Goal: Information Seeking & Learning: Learn about a topic

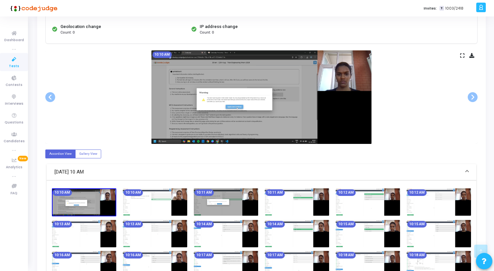
scroll to position [103, 0]
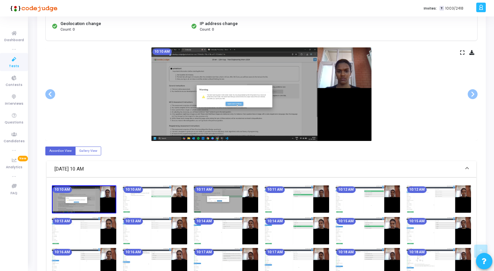
click at [336, 67] on img at bounding box center [262, 93] width 220 height 93
click at [464, 54] on icon at bounding box center [463, 53] width 4 height 4
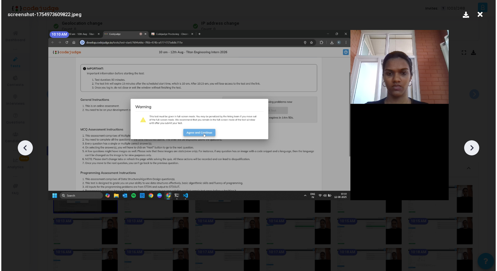
scroll to position [0, 0]
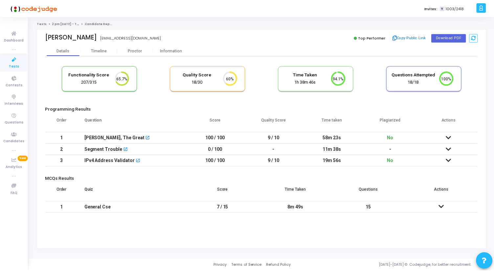
scroll to position [14, 17]
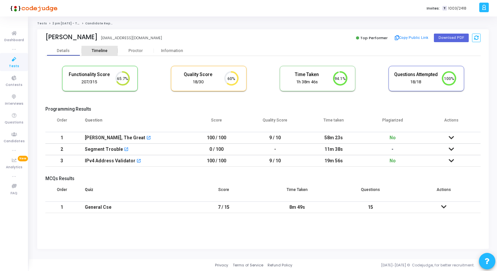
click at [104, 50] on div "Timeline" at bounding box center [100, 50] width 16 height 5
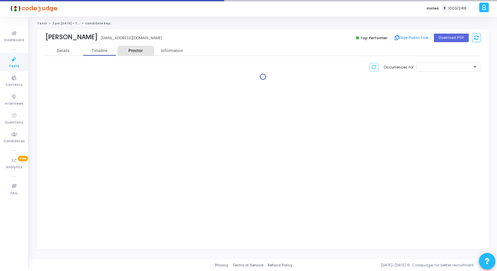
click at [128, 50] on div "Proctor" at bounding box center [136, 50] width 36 height 5
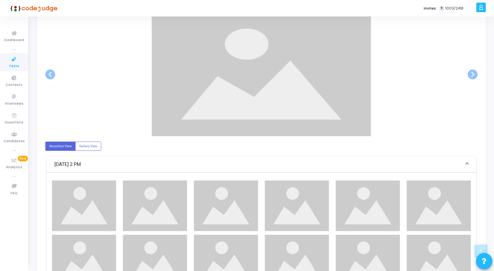
scroll to position [148, 0]
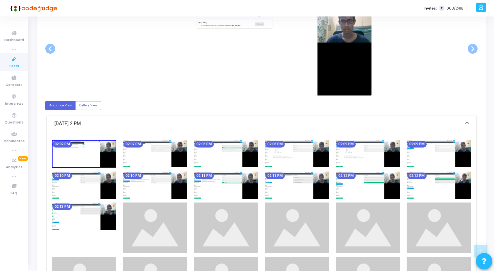
click at [279, 81] on img at bounding box center [262, 48] width 220 height 93
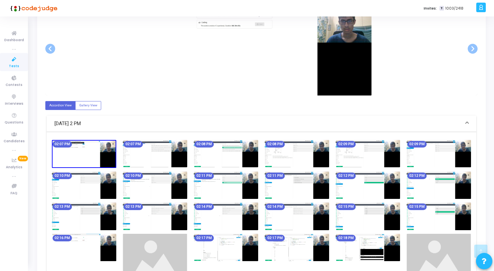
click at [279, 81] on img at bounding box center [262, 48] width 220 height 93
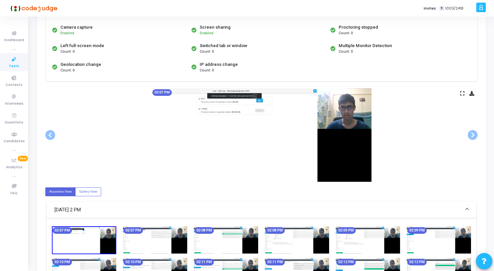
scroll to position [47, 0]
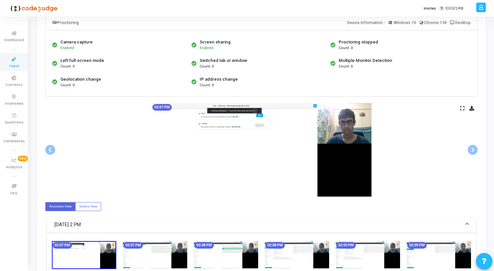
click at [464, 107] on icon at bounding box center [463, 108] width 4 height 4
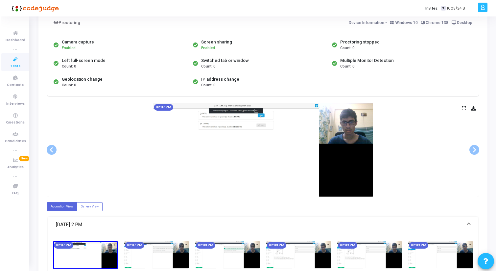
scroll to position [0, 0]
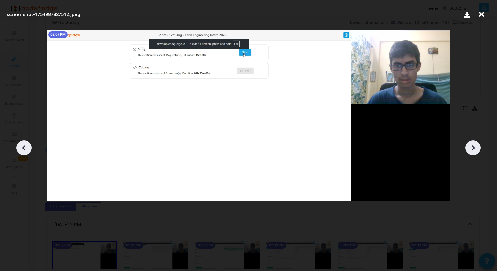
click at [478, 145] on icon at bounding box center [473, 148] width 10 height 10
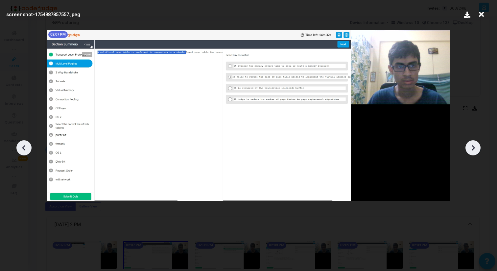
click at [478, 145] on icon at bounding box center [473, 148] width 10 height 10
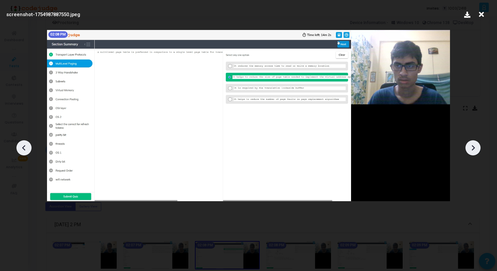
click at [478, 145] on icon at bounding box center [473, 148] width 10 height 10
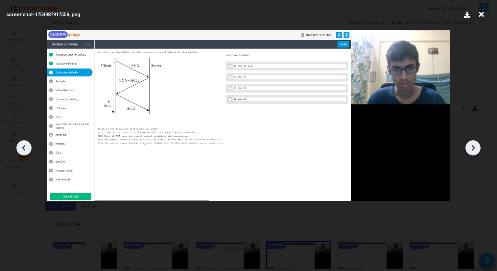
click at [478, 145] on icon at bounding box center [473, 148] width 10 height 10
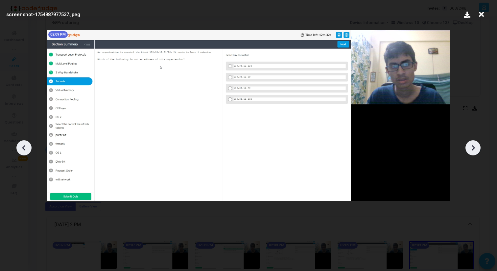
click at [478, 145] on icon at bounding box center [473, 148] width 10 height 10
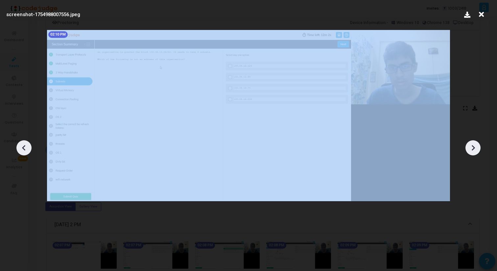
click at [478, 145] on icon at bounding box center [473, 148] width 10 height 10
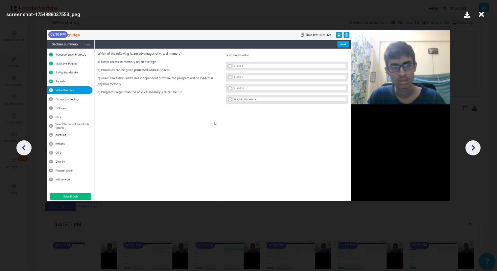
click at [478, 145] on icon at bounding box center [473, 148] width 10 height 10
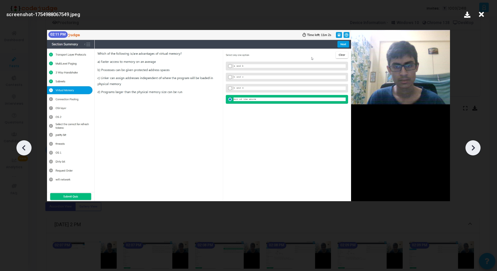
click at [478, 145] on icon at bounding box center [473, 148] width 10 height 10
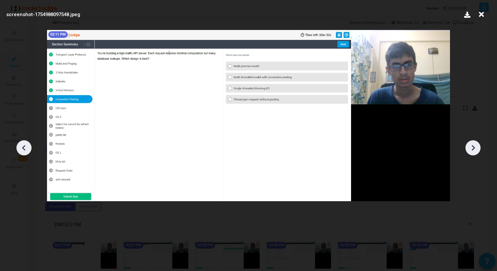
click at [478, 145] on icon at bounding box center [473, 148] width 10 height 10
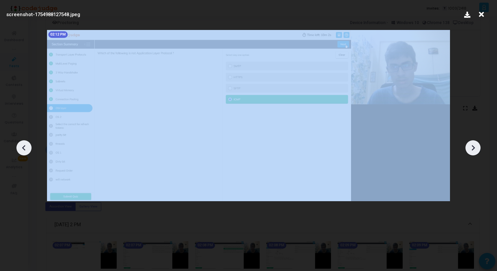
click at [478, 145] on icon at bounding box center [473, 148] width 10 height 10
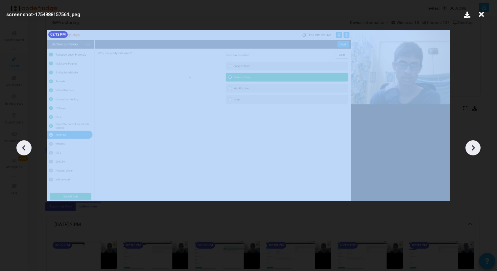
click at [478, 145] on icon at bounding box center [473, 148] width 10 height 10
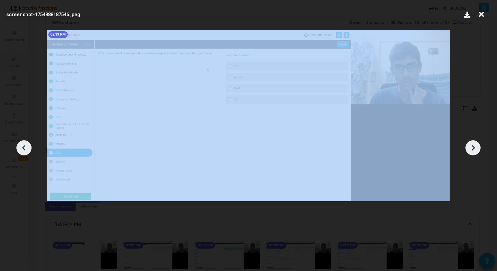
click at [478, 145] on icon at bounding box center [473, 148] width 10 height 10
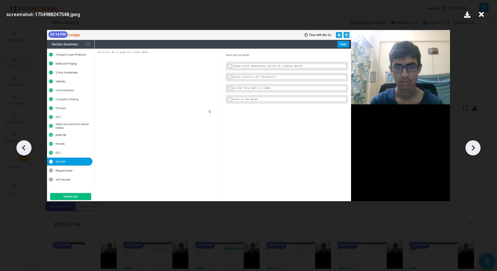
click at [478, 145] on icon at bounding box center [473, 148] width 10 height 10
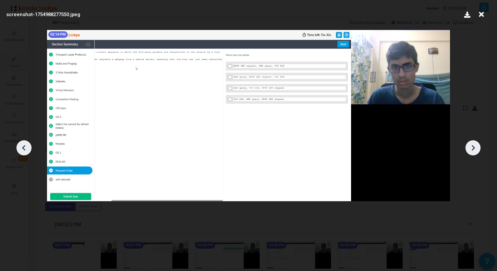
click at [478, 145] on icon at bounding box center [473, 148] width 10 height 10
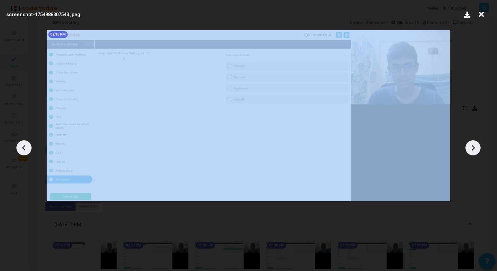
click at [478, 145] on icon at bounding box center [473, 148] width 10 height 10
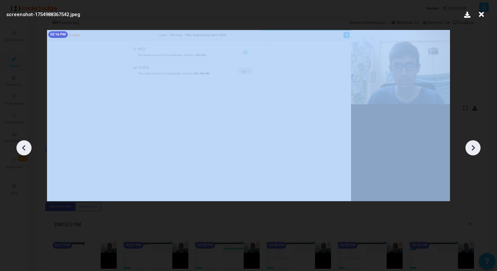
click at [478, 145] on icon at bounding box center [473, 148] width 10 height 10
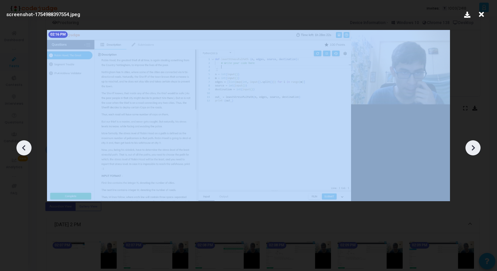
click at [478, 145] on icon at bounding box center [473, 148] width 10 height 10
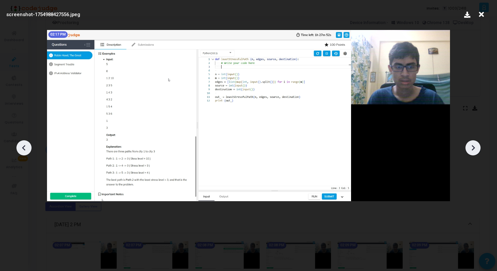
click at [478, 145] on icon at bounding box center [473, 148] width 10 height 10
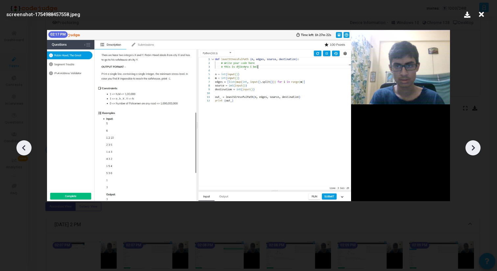
click at [478, 145] on div at bounding box center [473, 147] width 15 height 15
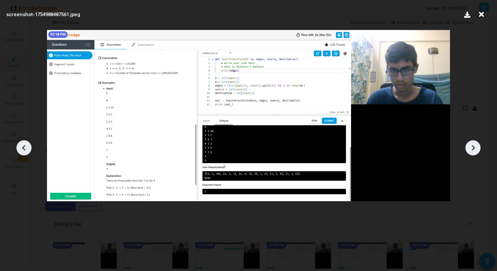
click at [478, 145] on div at bounding box center [473, 147] width 15 height 15
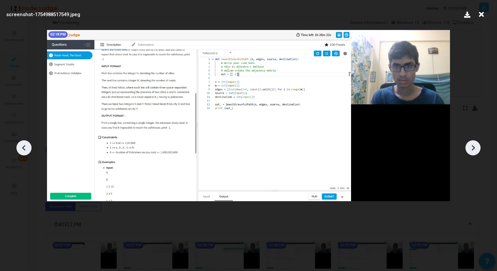
click at [478, 145] on div at bounding box center [473, 147] width 15 height 15
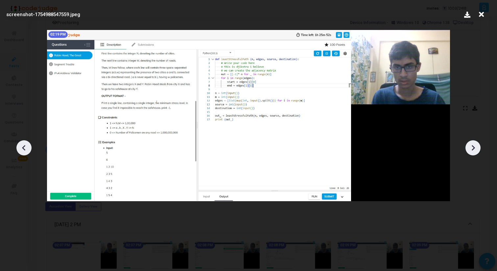
click at [478, 145] on div at bounding box center [473, 147] width 15 height 15
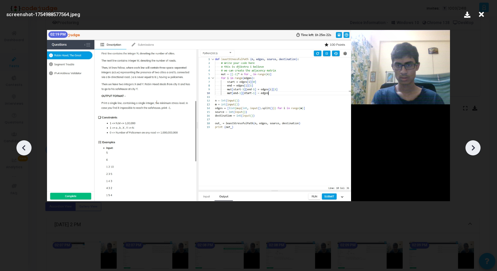
click at [478, 146] on div at bounding box center [473, 147] width 15 height 15
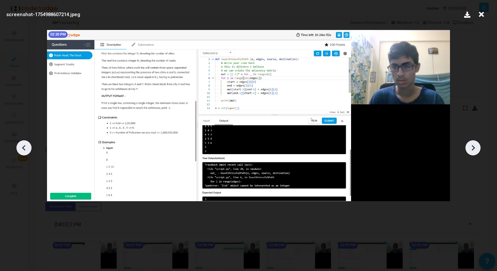
click at [478, 146] on div at bounding box center [473, 147] width 15 height 15
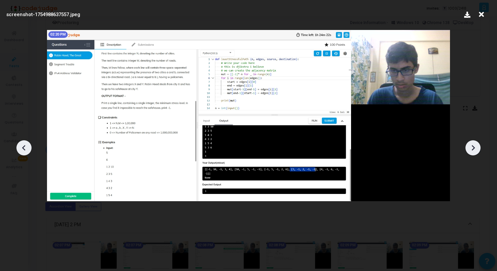
click at [478, 147] on div at bounding box center [473, 147] width 15 height 15
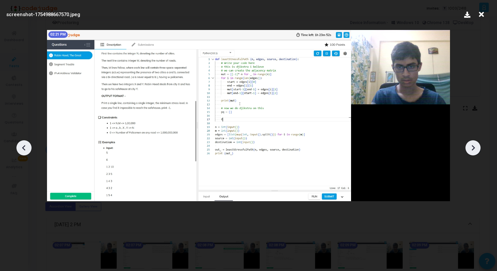
click at [478, 147] on div at bounding box center [473, 147] width 15 height 15
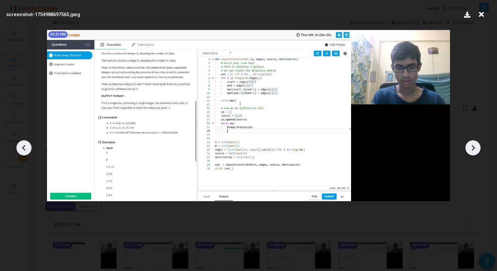
click at [479, 147] on div at bounding box center [473, 147] width 15 height 15
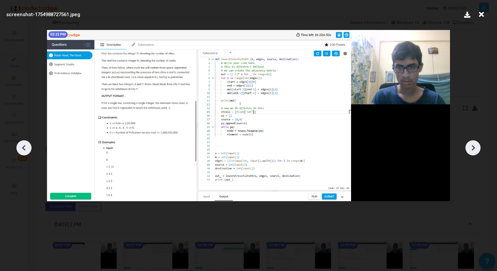
click at [479, 147] on div at bounding box center [473, 147] width 15 height 15
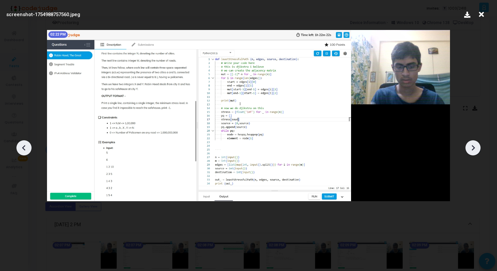
click at [475, 152] on icon at bounding box center [473, 148] width 10 height 10
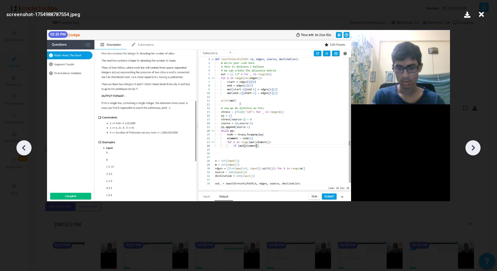
click at [475, 152] on icon at bounding box center [473, 148] width 10 height 10
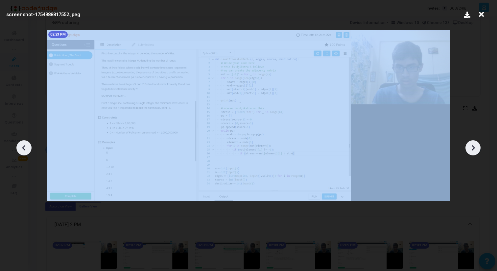
click at [475, 152] on icon at bounding box center [473, 148] width 10 height 10
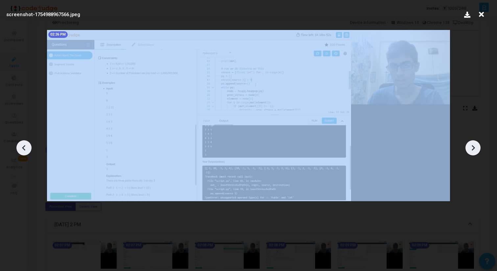
click at [475, 152] on icon at bounding box center [473, 148] width 10 height 10
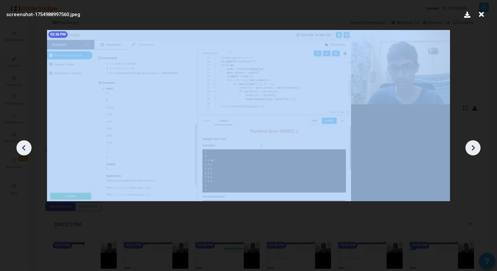
click at [475, 152] on icon at bounding box center [473, 148] width 10 height 10
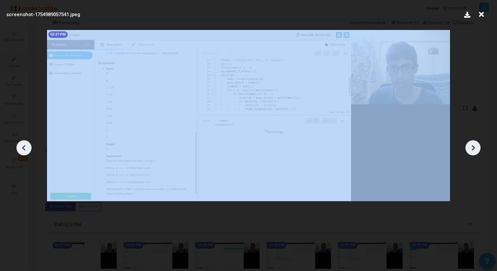
click at [475, 152] on icon at bounding box center [473, 148] width 10 height 10
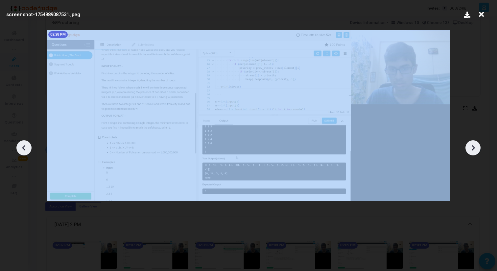
click at [475, 152] on icon at bounding box center [473, 148] width 10 height 10
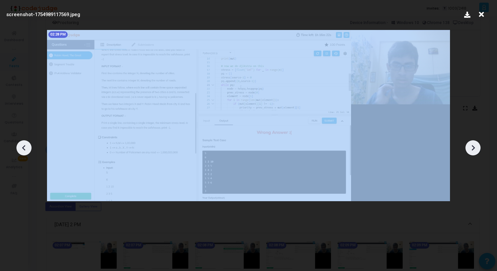
click at [475, 152] on icon at bounding box center [473, 148] width 10 height 10
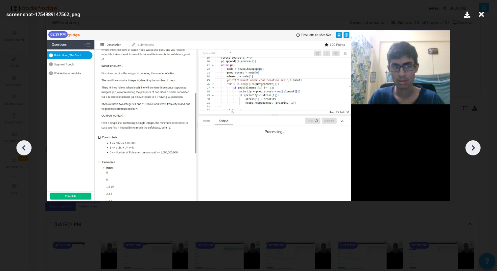
click at [475, 152] on div at bounding box center [473, 147] width 15 height 15
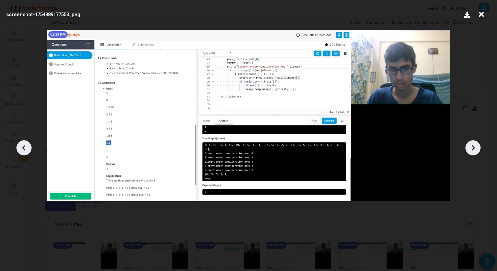
click at [475, 152] on div at bounding box center [473, 147] width 15 height 15
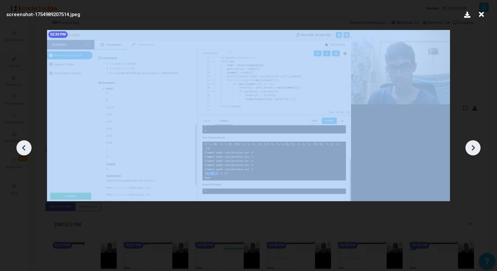
click at [475, 152] on div at bounding box center [473, 147] width 15 height 15
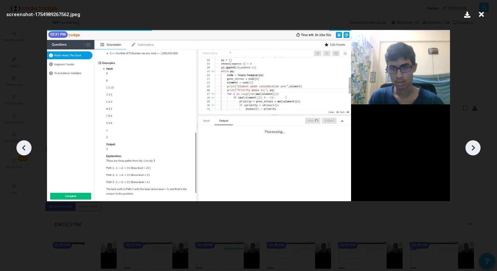
click at [475, 152] on div at bounding box center [473, 147] width 15 height 15
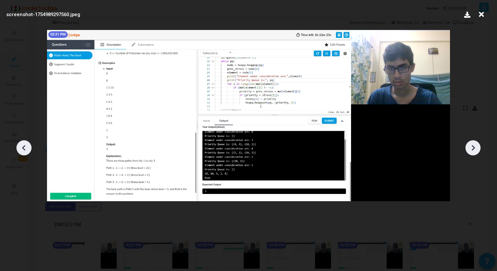
click at [475, 152] on div at bounding box center [473, 147] width 15 height 15
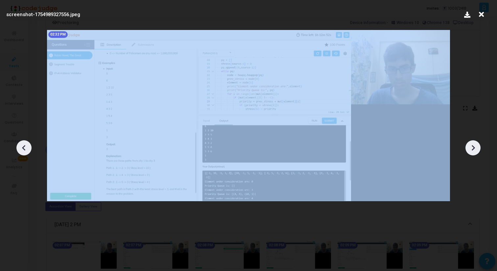
click at [475, 152] on div at bounding box center [473, 147] width 15 height 15
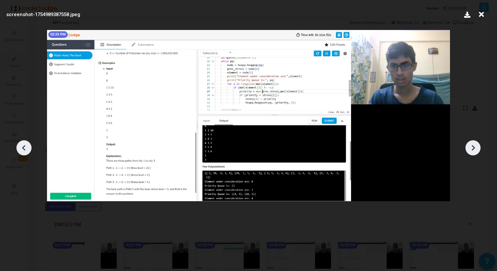
click at [475, 152] on div at bounding box center [473, 147] width 15 height 15
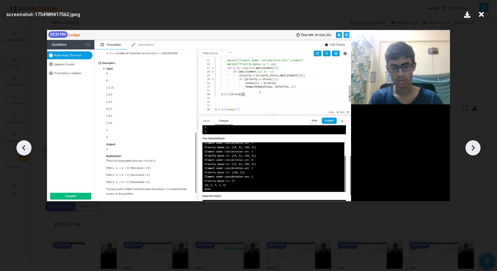
click at [475, 153] on div at bounding box center [473, 147] width 15 height 15
